Goal: Task Accomplishment & Management: Use online tool/utility

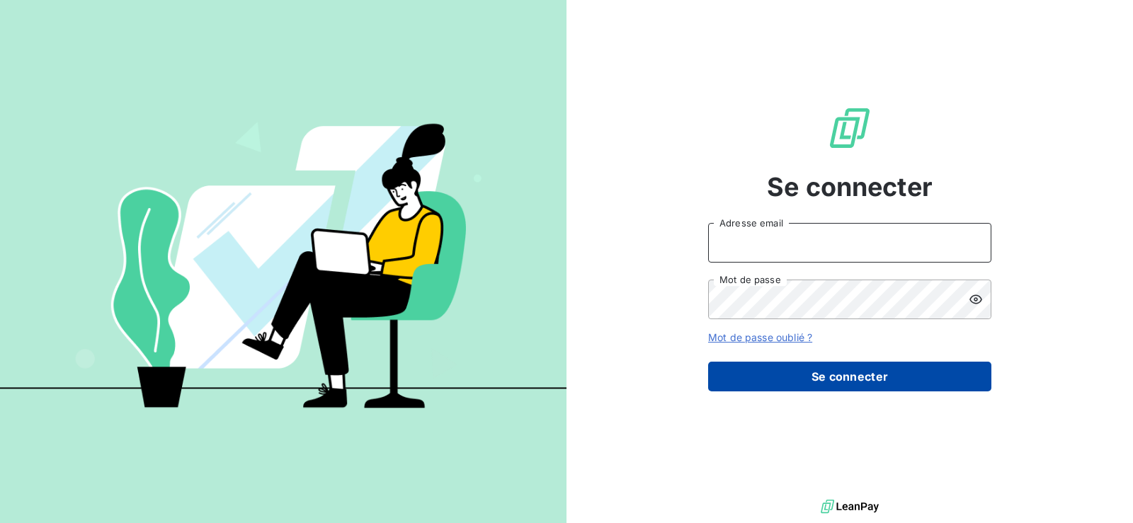
type input "[PERSON_NAME][EMAIL_ADDRESS][PERSON_NAME][DOMAIN_NAME]"
click at [824, 378] on button "Se connecter" at bounding box center [849, 377] width 283 height 30
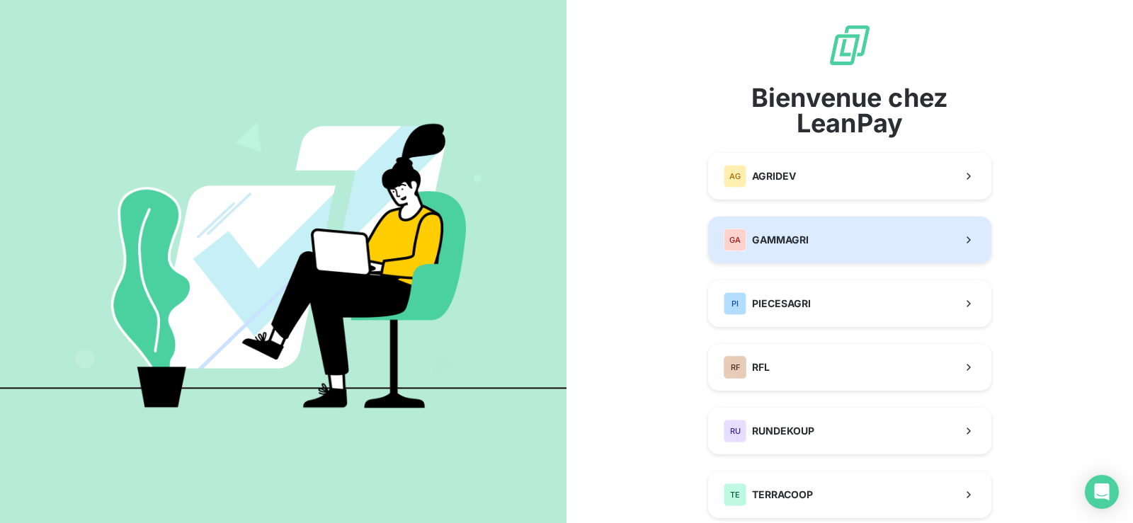
click at [799, 234] on span "GAMMAGRI" at bounding box center [780, 240] width 57 height 14
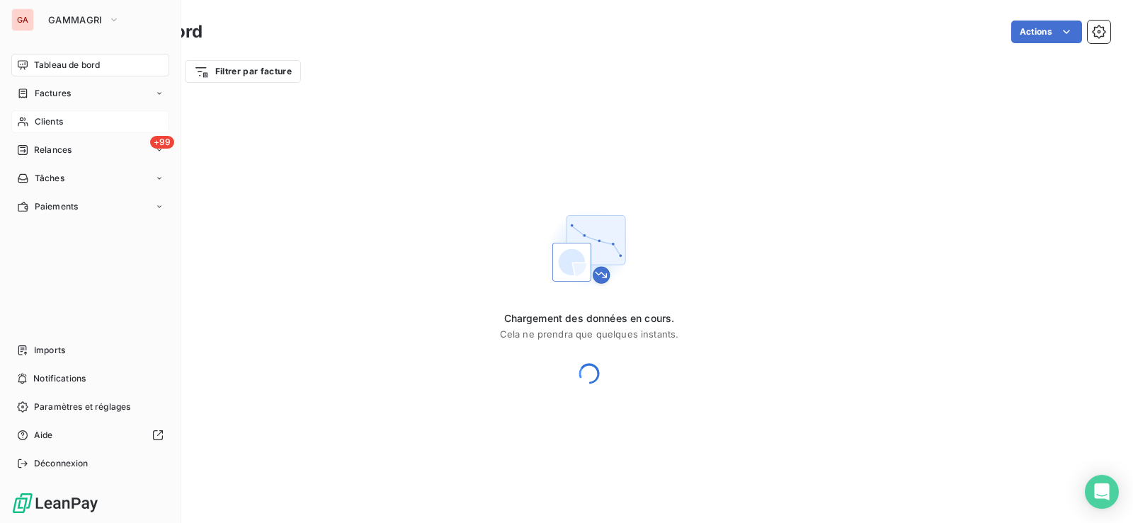
click at [58, 118] on span "Clients" at bounding box center [49, 121] width 28 height 13
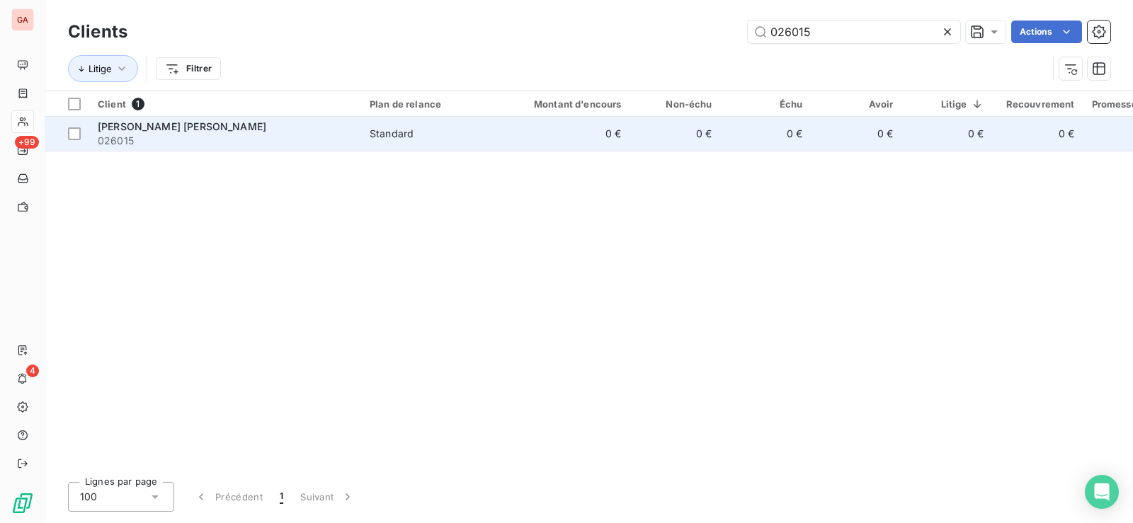
type input "026015"
click at [320, 135] on span "026015" at bounding box center [225, 141] width 255 height 14
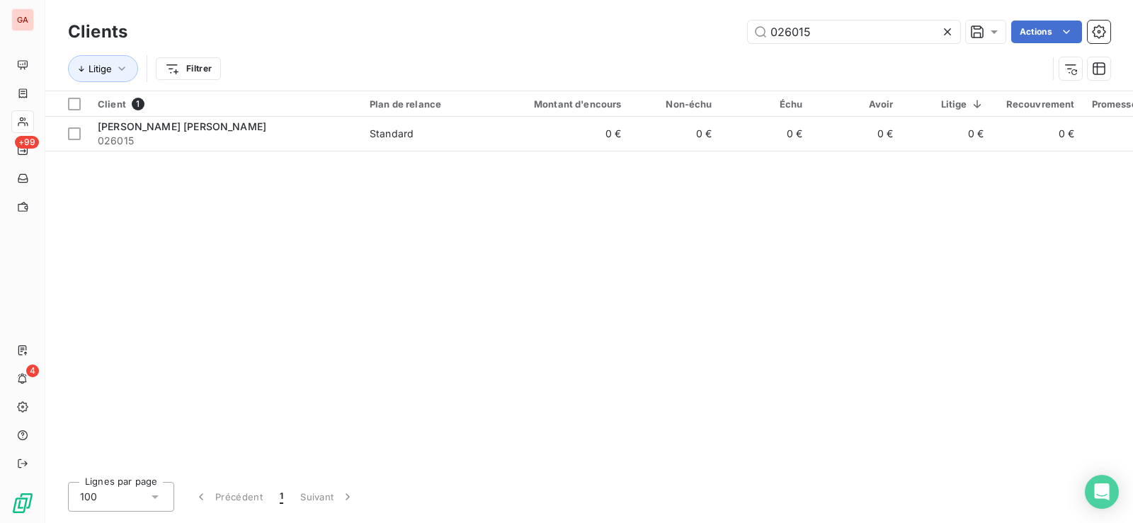
drag, startPoint x: 843, startPoint y: 32, endPoint x: 495, endPoint y: -4, distance: 349.6
click at [495, 0] on html "GA +99 4 Clients 026015 Actions Litige Filtrer Client 1 Plan de relance Montant…" at bounding box center [566, 261] width 1133 height 523
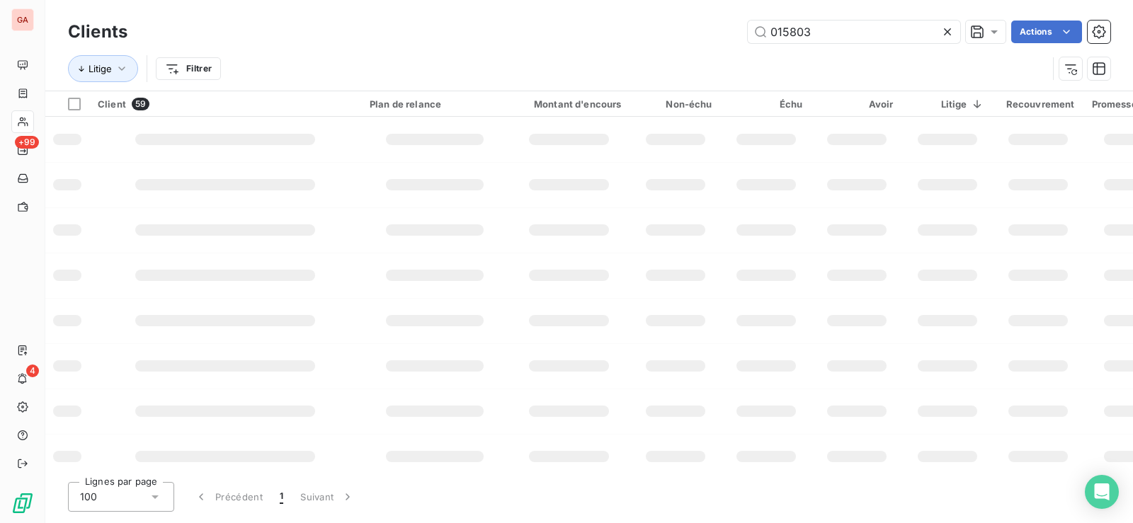
type input "015803"
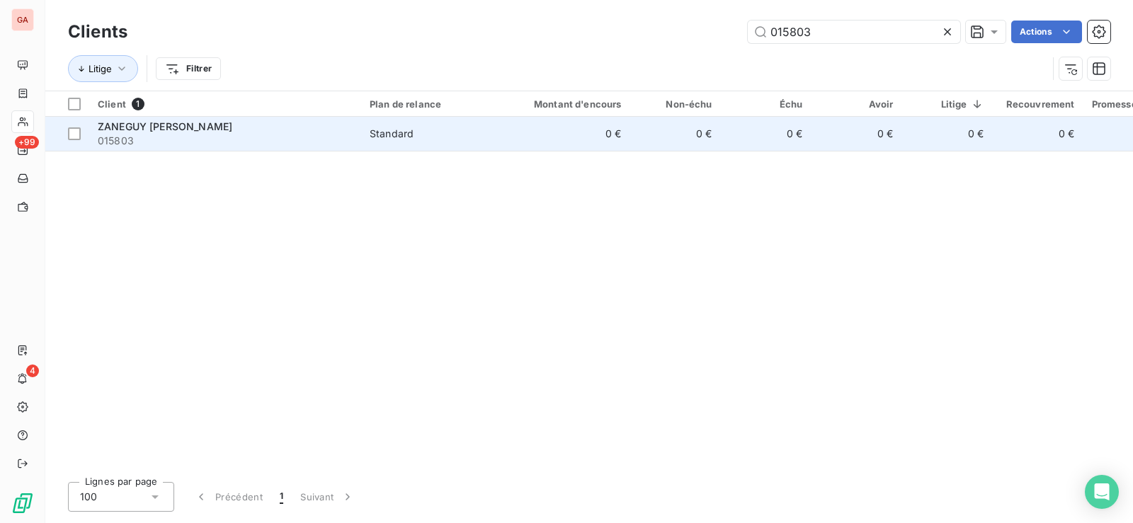
click at [176, 123] on span "ZANEGUY [PERSON_NAME]" at bounding box center [165, 126] width 135 height 12
